Goal: Navigation & Orientation: Find specific page/section

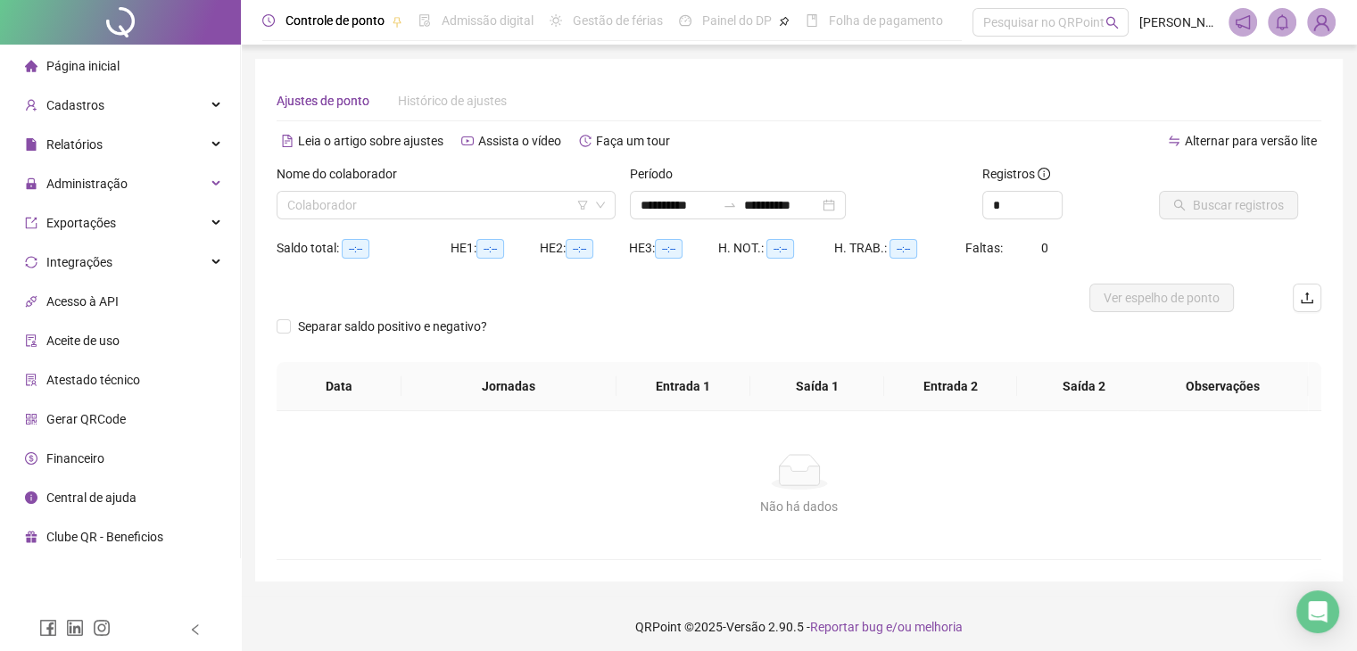
type input "**********"
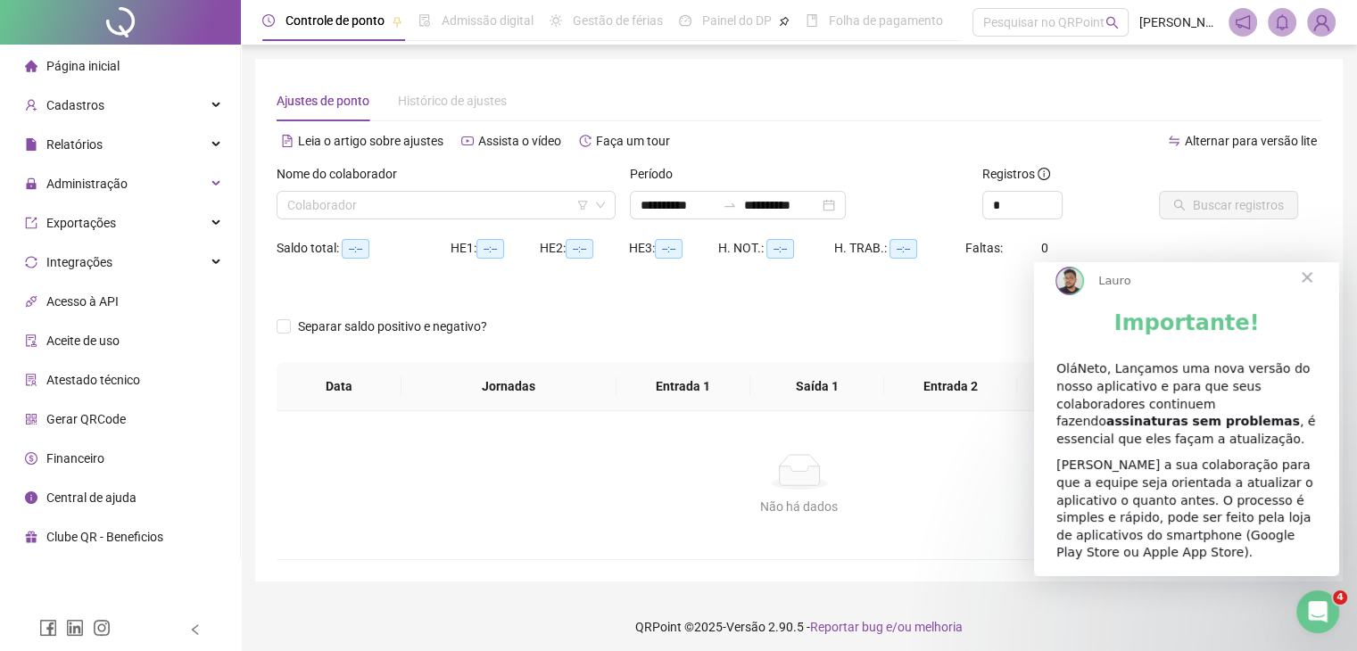
click at [93, 75] on div "Página inicial" at bounding box center [72, 66] width 95 height 36
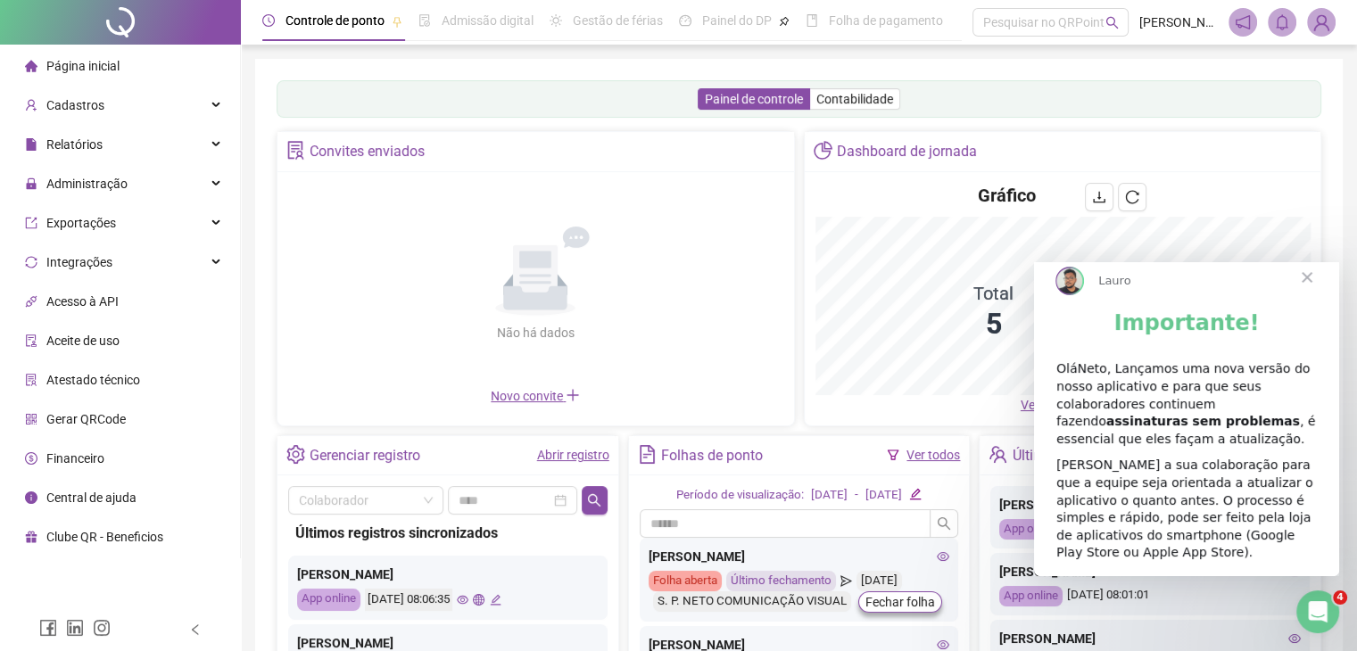
click at [1248, 420] on b "assinaturas sem problemas" at bounding box center [1203, 421] width 194 height 14
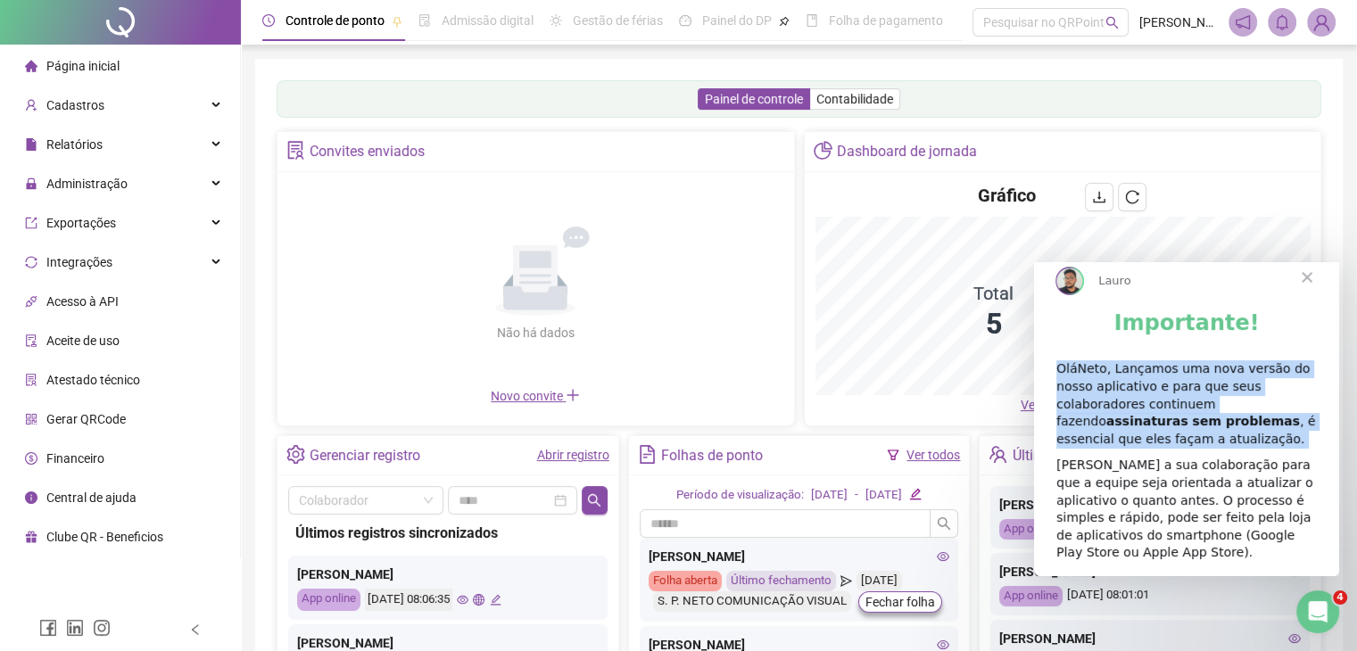
click at [1248, 420] on b "assinaturas sem problemas" at bounding box center [1203, 421] width 194 height 14
click at [1242, 448] on div "OláNeto, Lançamos uma nova versão do nosso aplicativo e para que seus colaborad…" at bounding box center [1186, 403] width 260 height 87
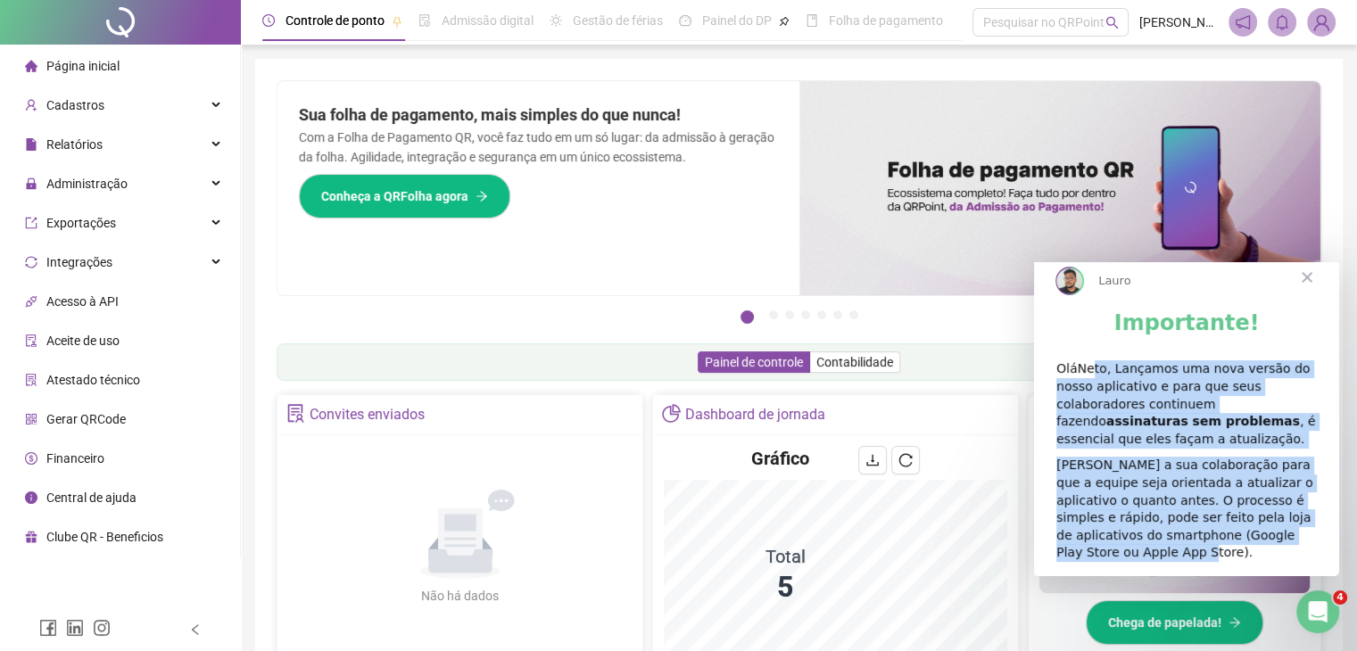
drag, startPoint x: 1090, startPoint y: 388, endPoint x: 1275, endPoint y: 555, distance: 249.5
click at [1275, 555] on div "Importante! OláNeto, Lançamos uma nova versão do nosso aplicativo e para que se…" at bounding box center [1186, 442] width 305 height 267
click at [1275, 555] on div "[PERSON_NAME] a sua colaboração para que a equipe seja orientada a atualizar o …" at bounding box center [1186, 509] width 260 height 105
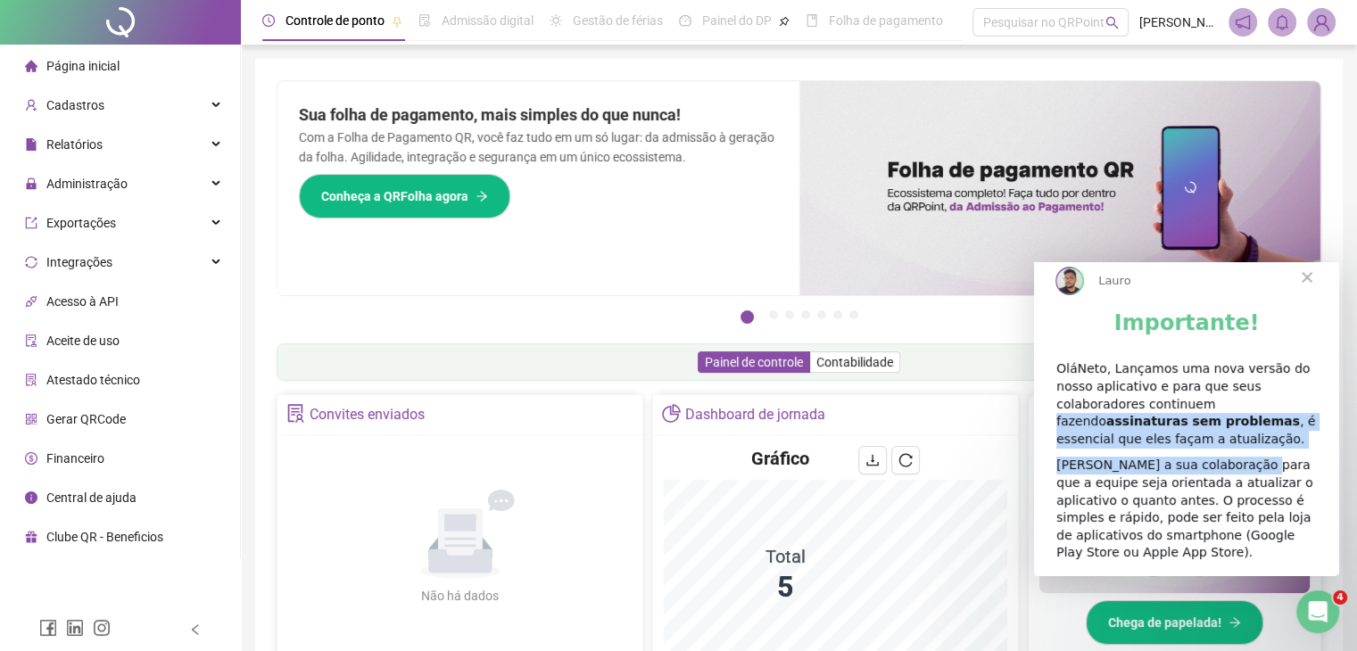
drag, startPoint x: 1139, startPoint y: 421, endPoint x: 1247, endPoint y: 467, distance: 117.5
click at [1247, 467] on div "Importante! OláNeto, Lançamos uma nova versão do nosso aplicativo e para que se…" at bounding box center [1186, 442] width 305 height 267
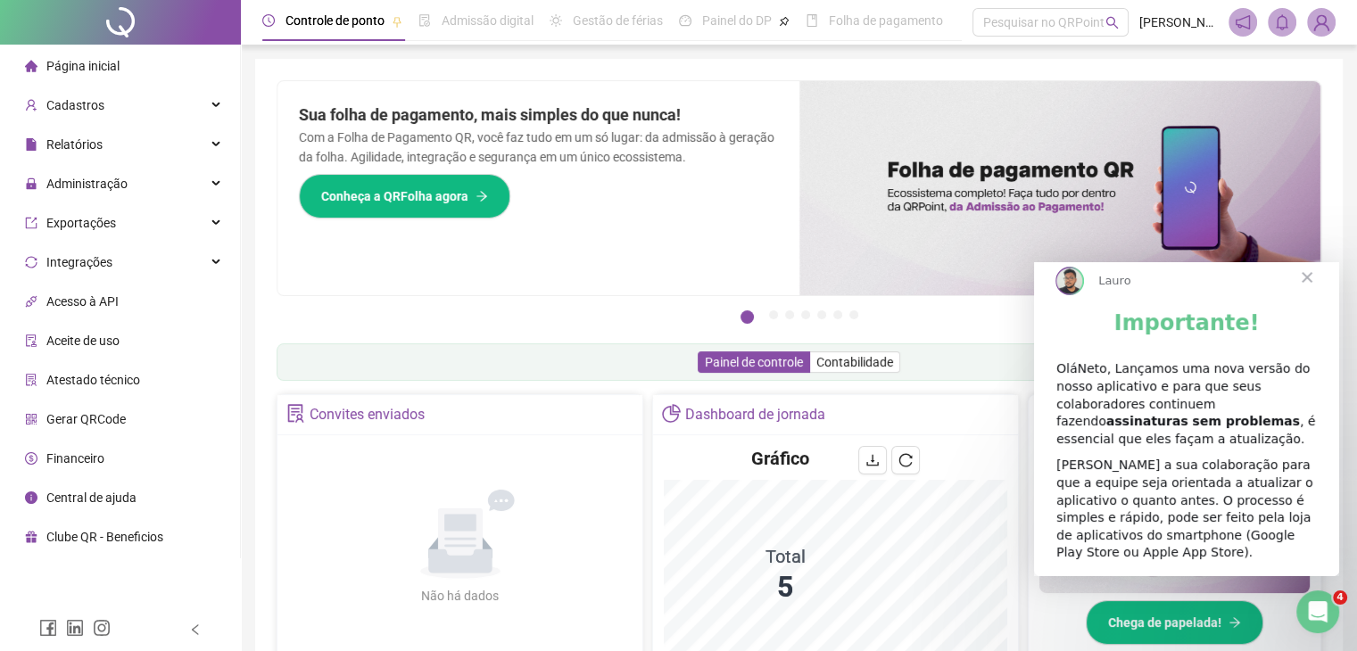
click at [1300, 565] on div "Importante! OláNeto, Lançamos uma nova versão do nosso aplicativo e para que se…" at bounding box center [1186, 442] width 305 height 267
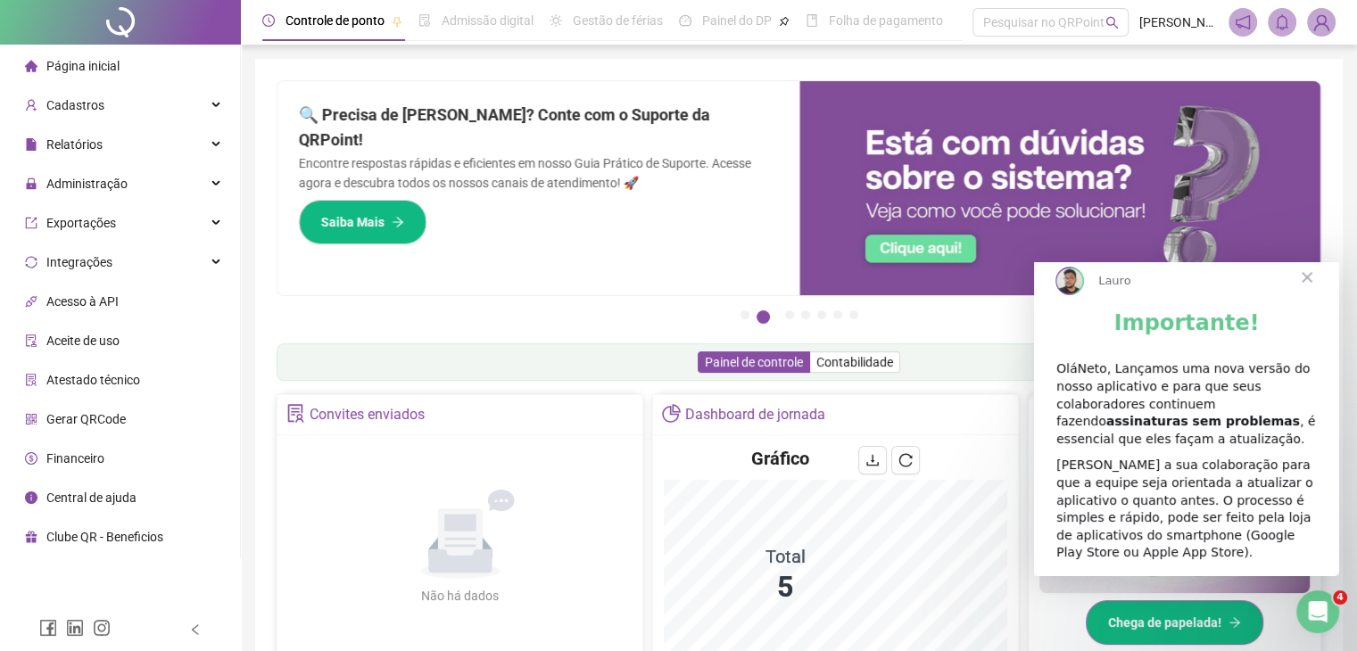
click at [1236, 626] on icon "arrow-right" at bounding box center [1234, 622] width 12 height 12
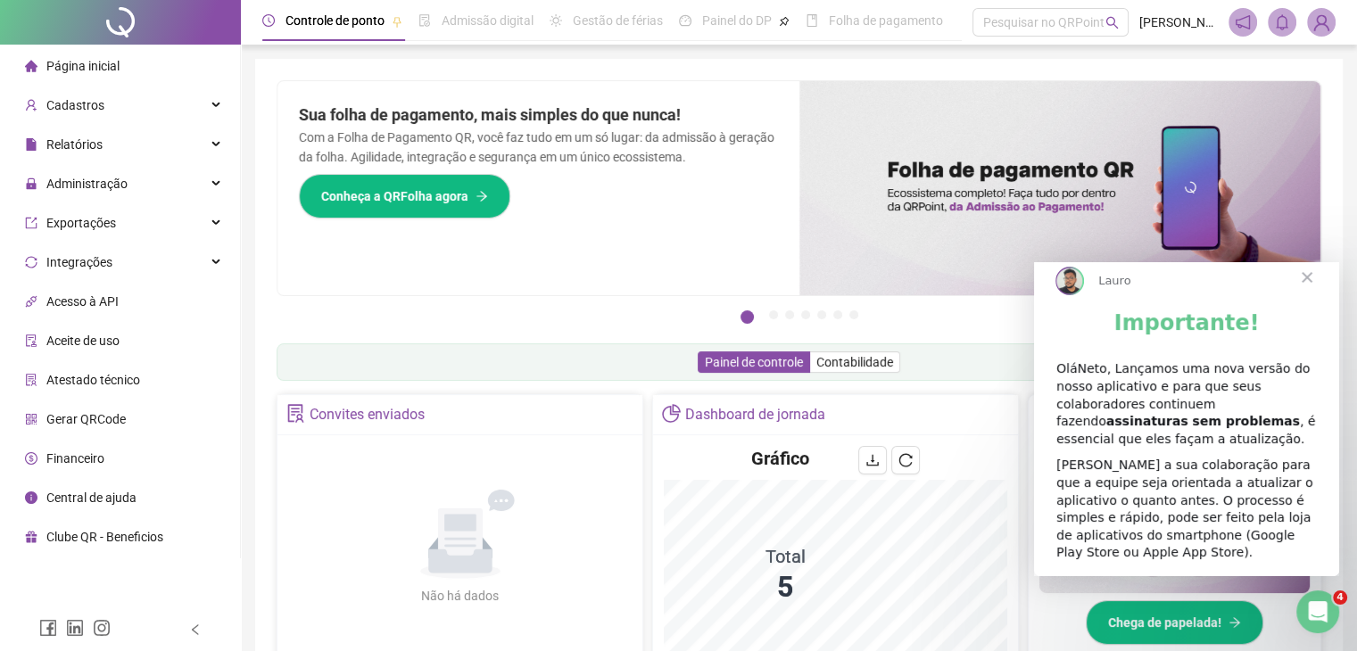
click at [1309, 288] on span "Fechar" at bounding box center [1307, 277] width 64 height 64
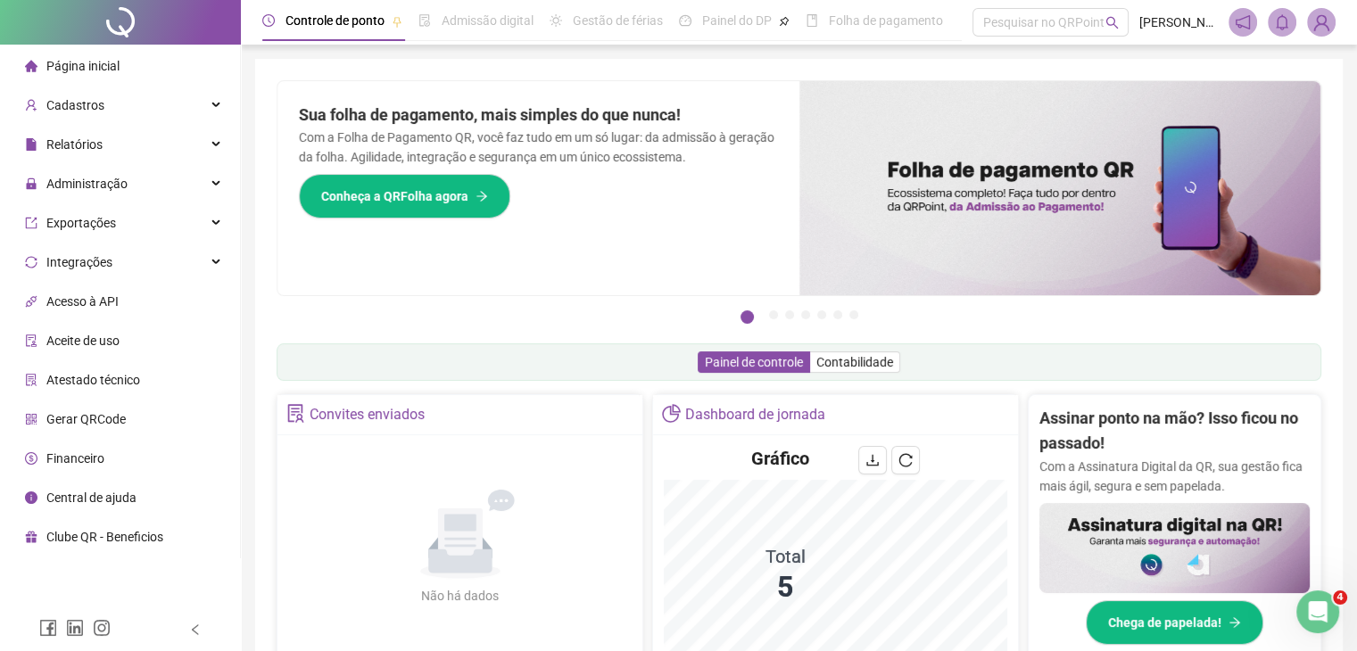
click at [117, 69] on span "Página inicial" at bounding box center [82, 66] width 73 height 14
click at [126, 19] on div at bounding box center [120, 22] width 241 height 45
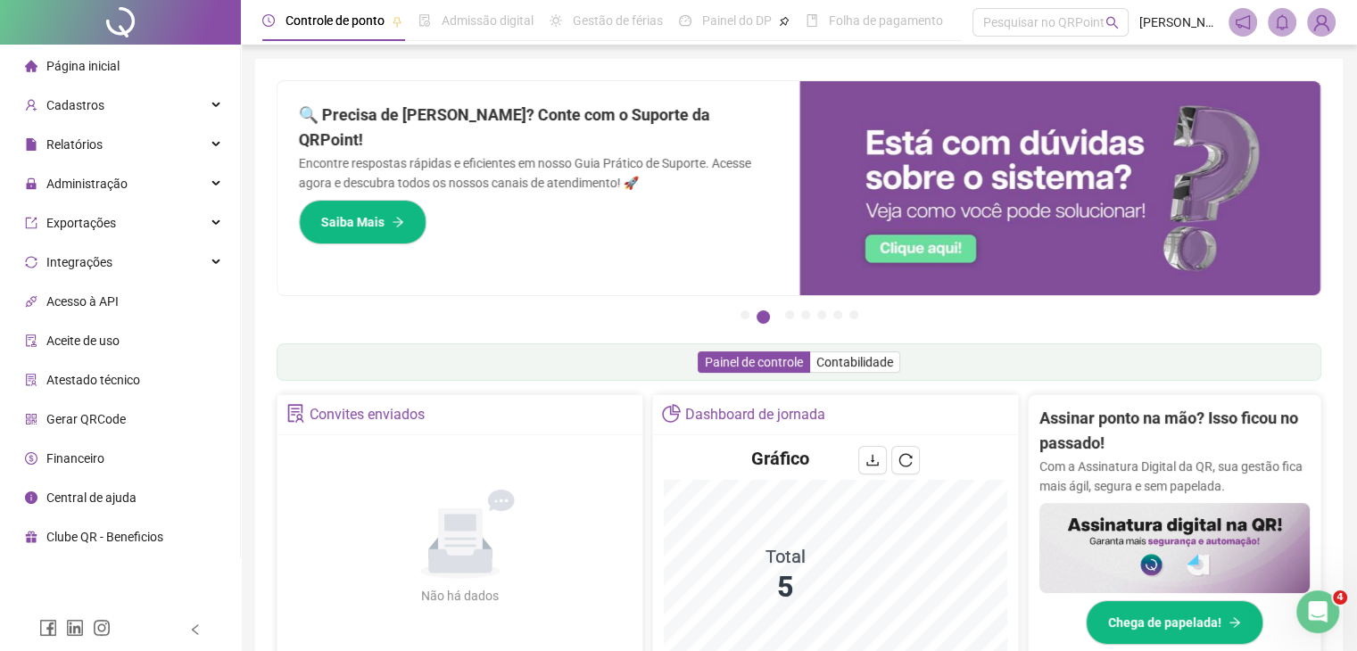
click at [142, 49] on li "Página inicial" at bounding box center [120, 66] width 233 height 36
